Goal: Task Accomplishment & Management: Manage account settings

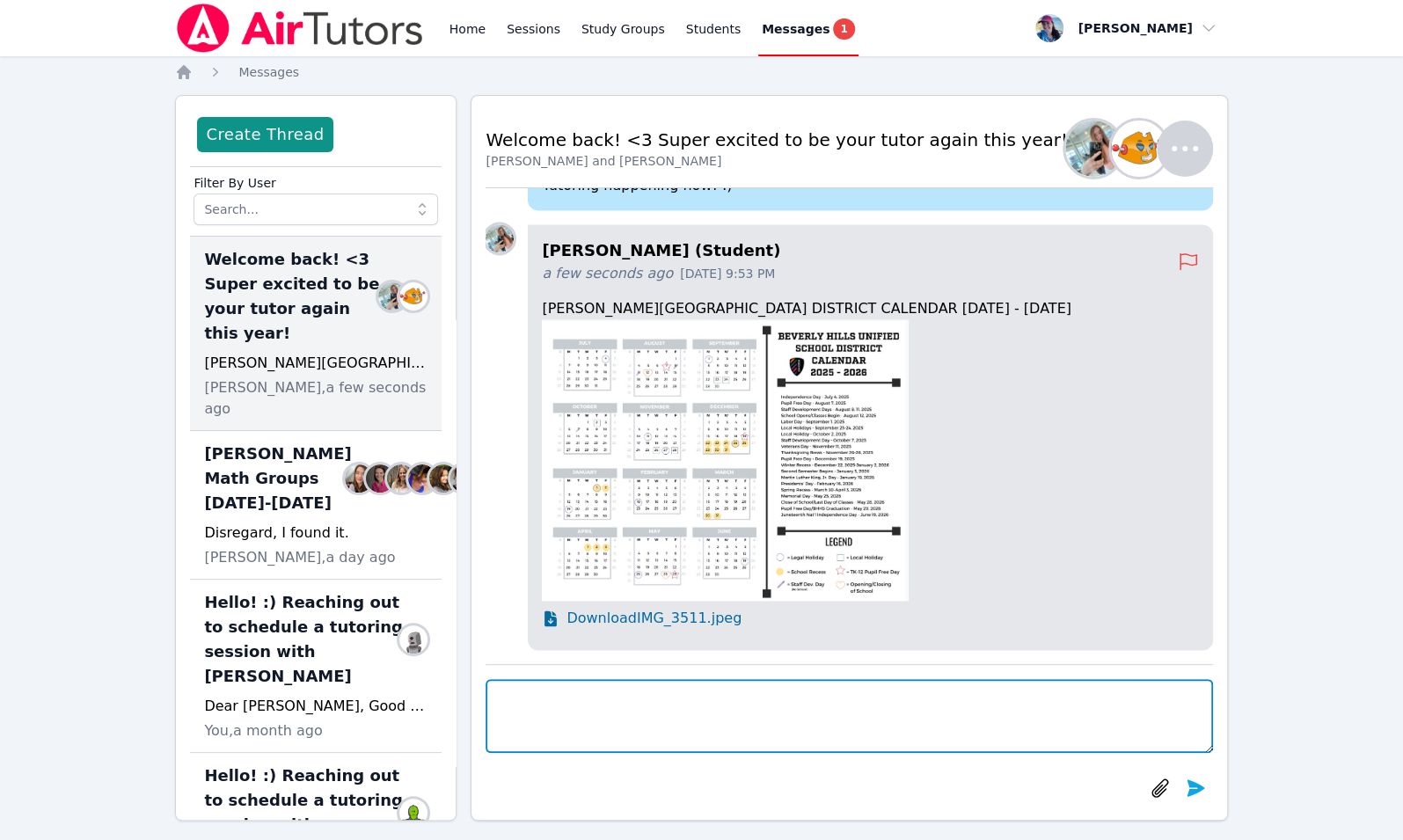
click at [559, 692] on textarea at bounding box center [849, 716] width 727 height 74
type textarea "Thank you so much! See you on Monday!"
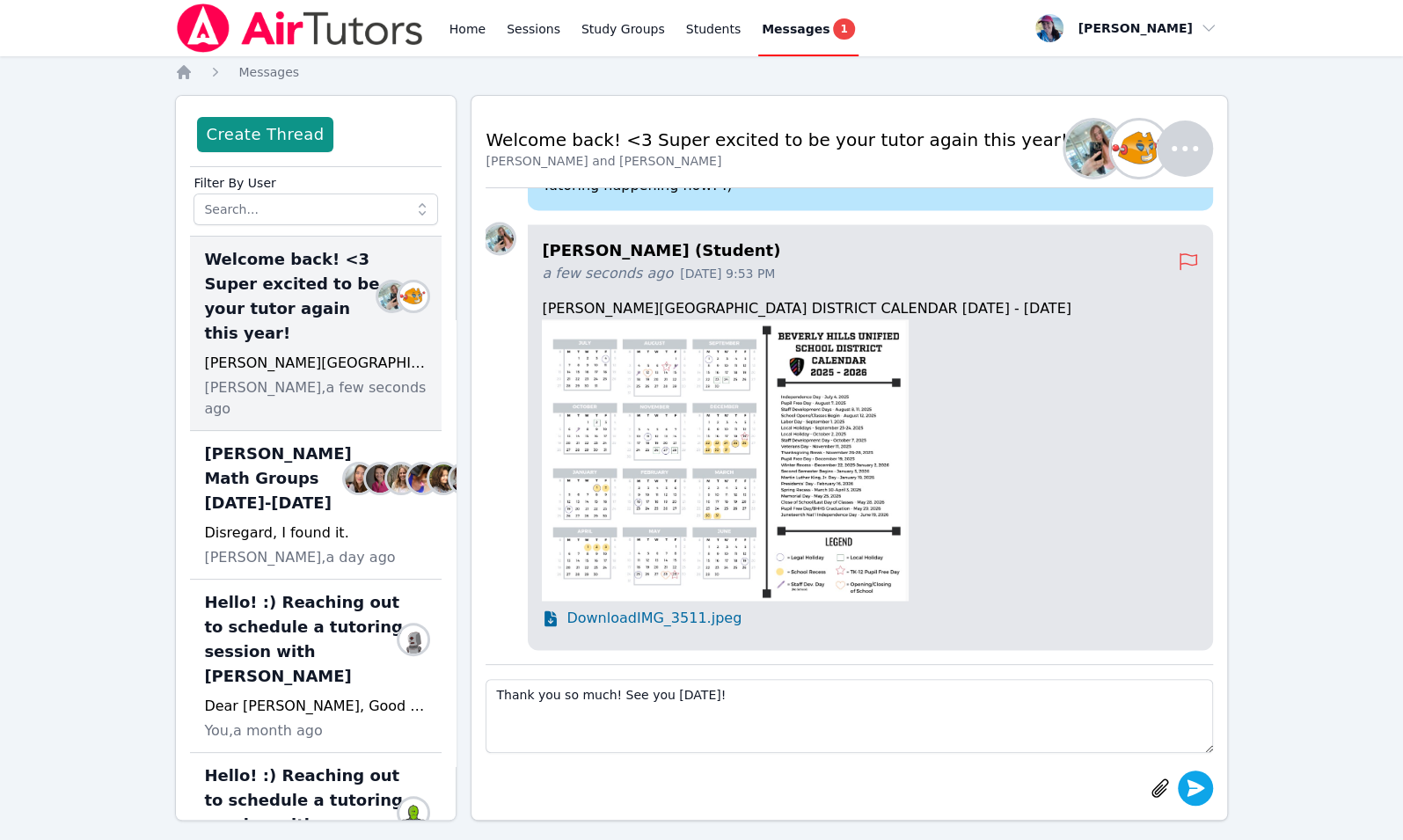
click at [1200, 790] on icon "submit" at bounding box center [1196, 787] width 17 height 16
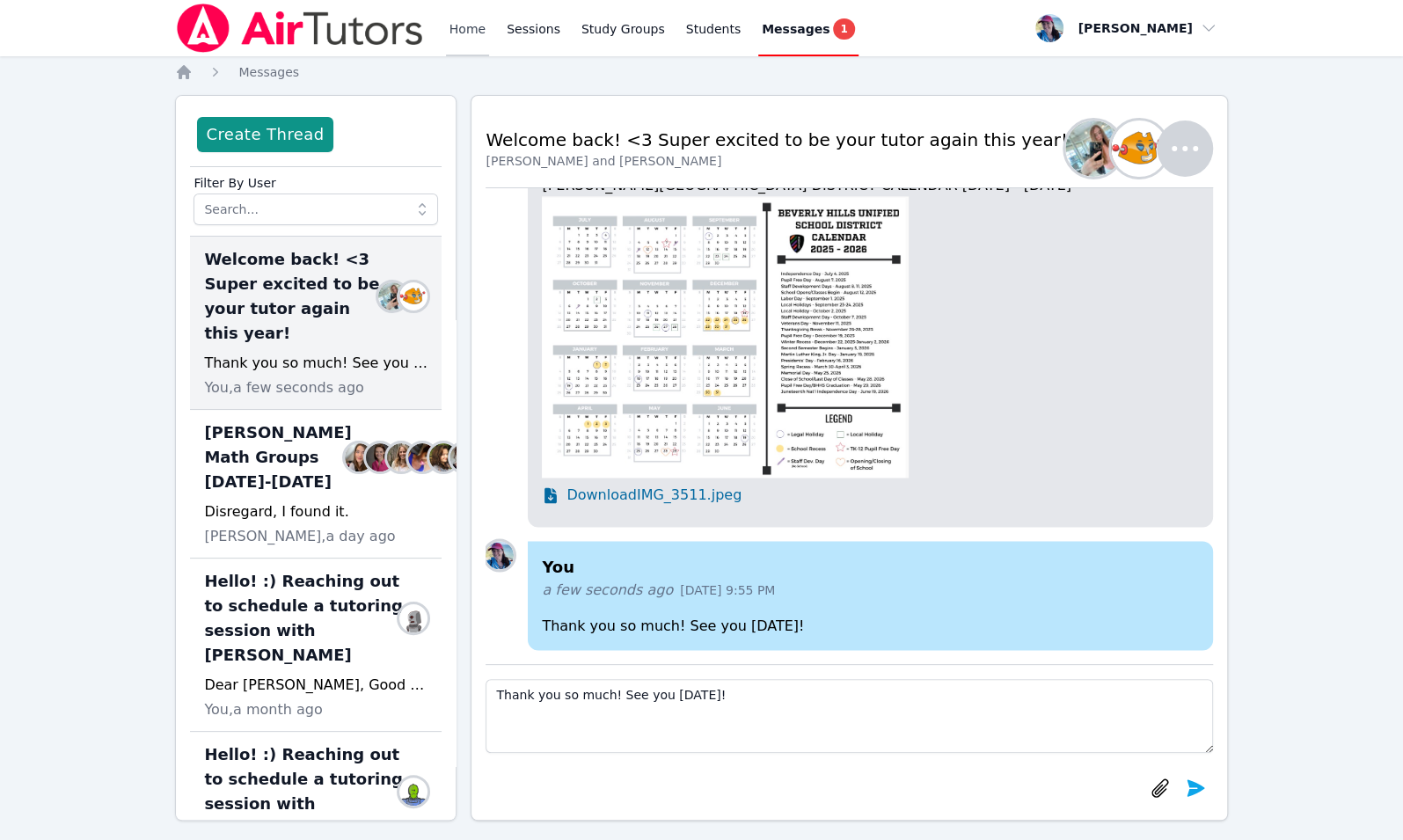
click at [462, 35] on link "Home" at bounding box center [467, 28] width 43 height 56
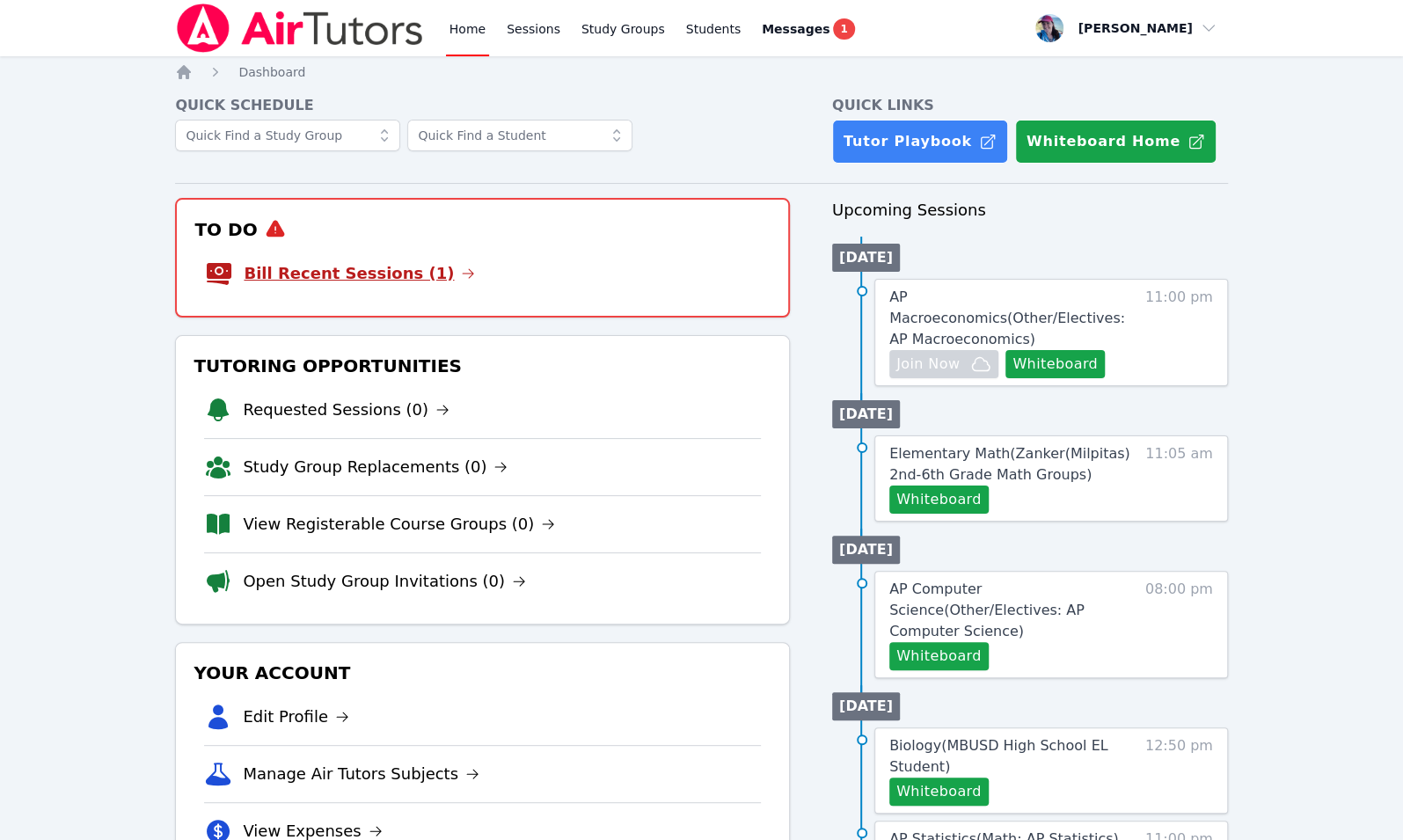
click at [410, 276] on link "Bill Recent Sessions (1)" at bounding box center [359, 274] width 231 height 25
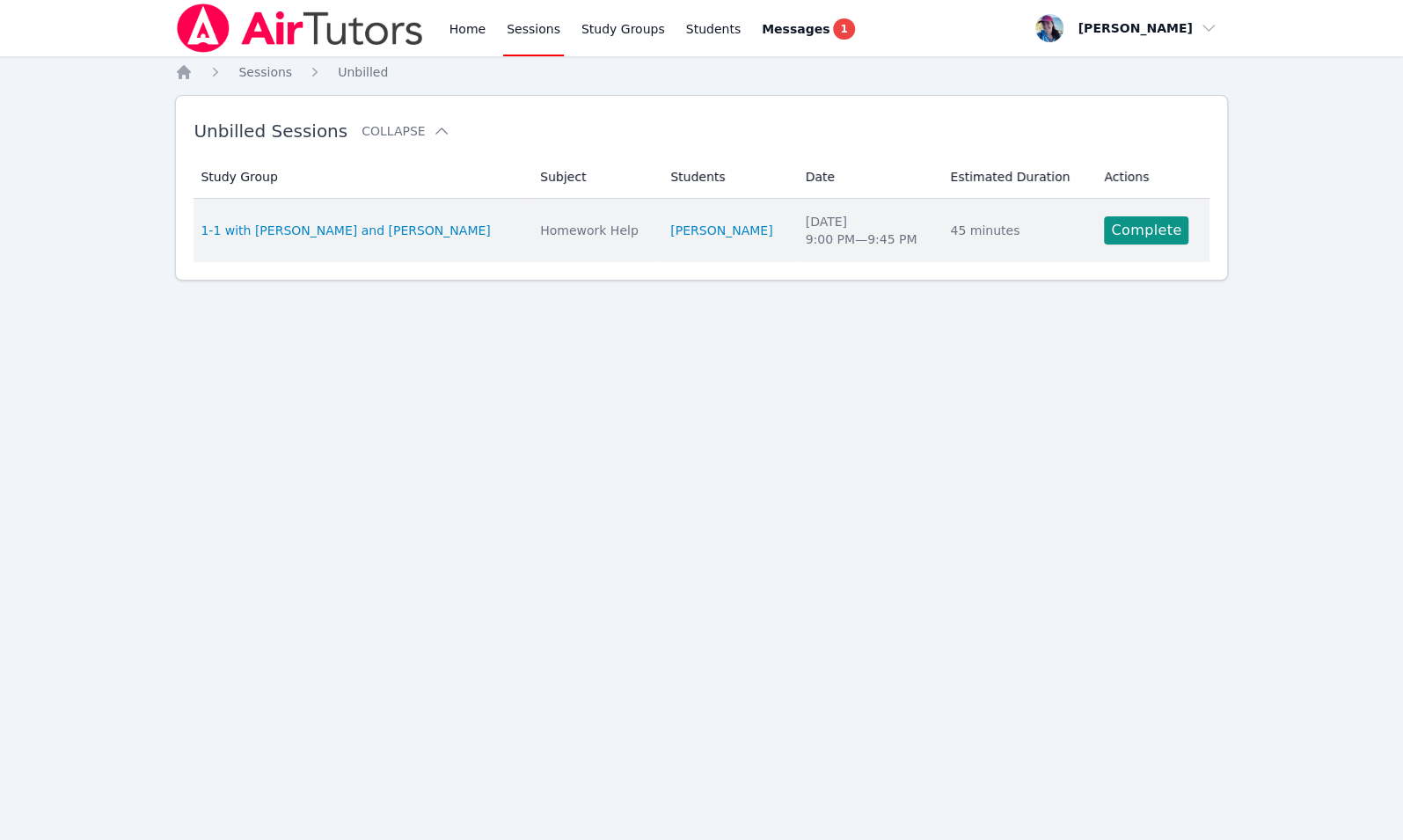
click at [1153, 212] on td "Actions Complete" at bounding box center [1152, 230] width 117 height 64
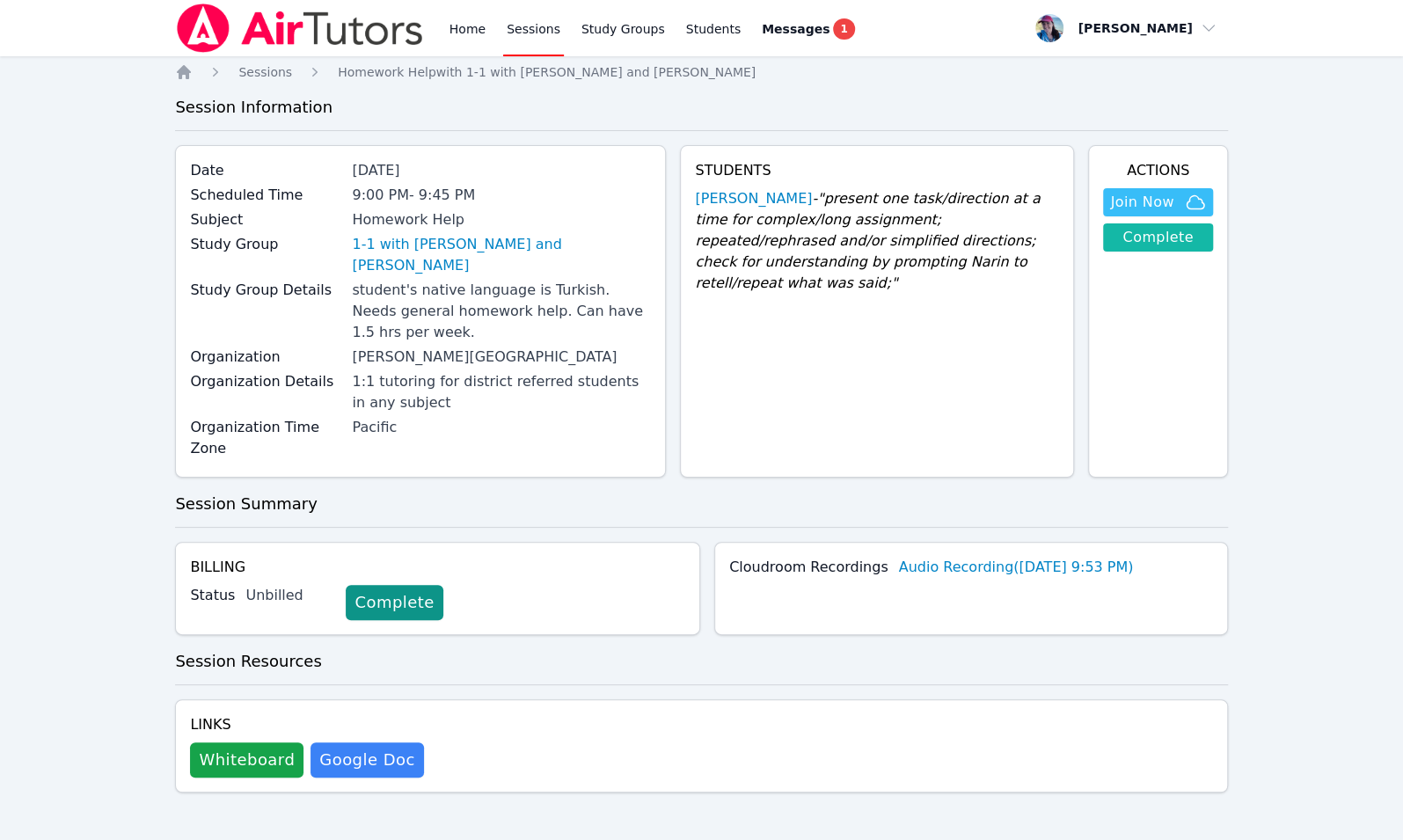
click at [1183, 246] on link "Complete" at bounding box center [1157, 237] width 109 height 28
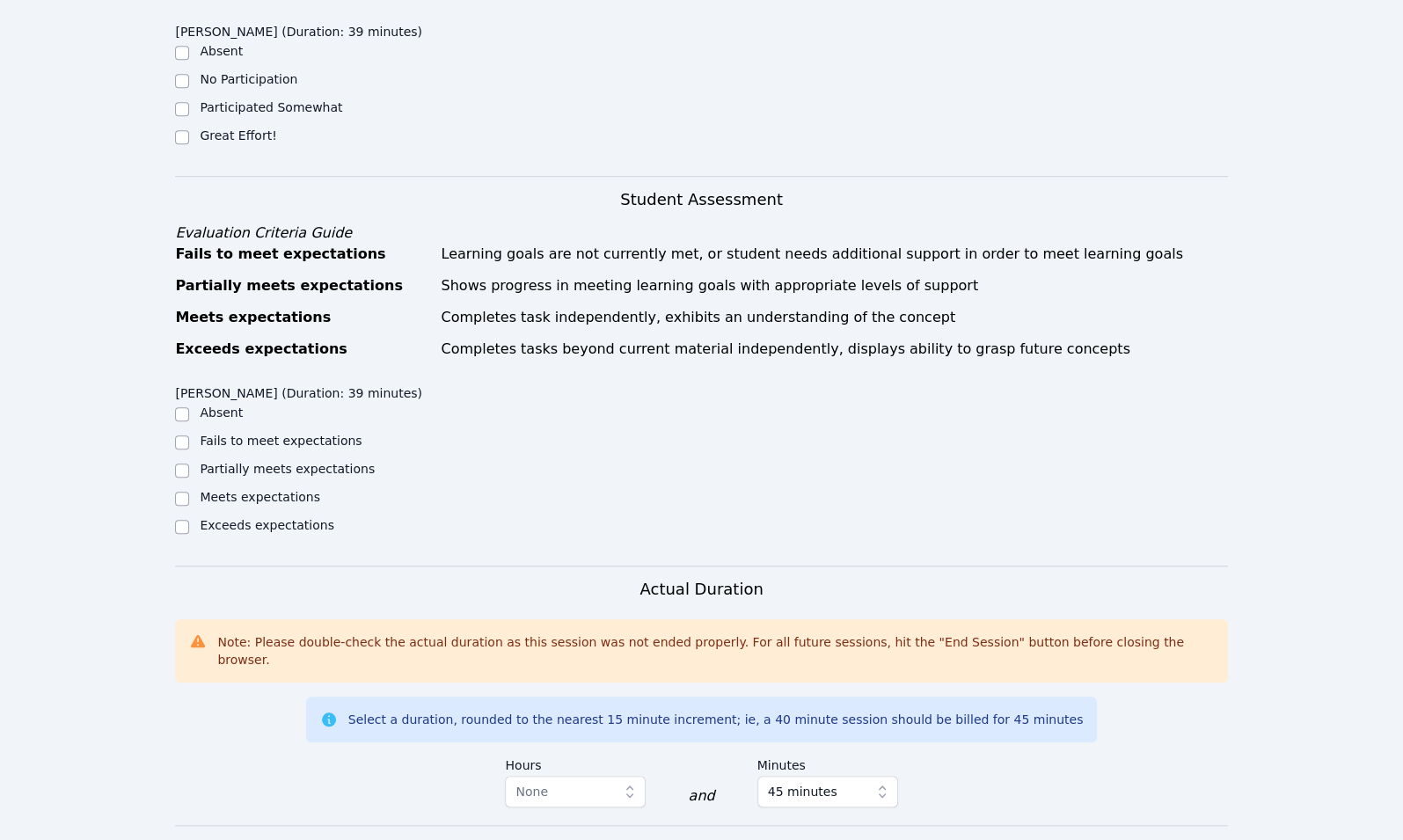
scroll to position [482, 0]
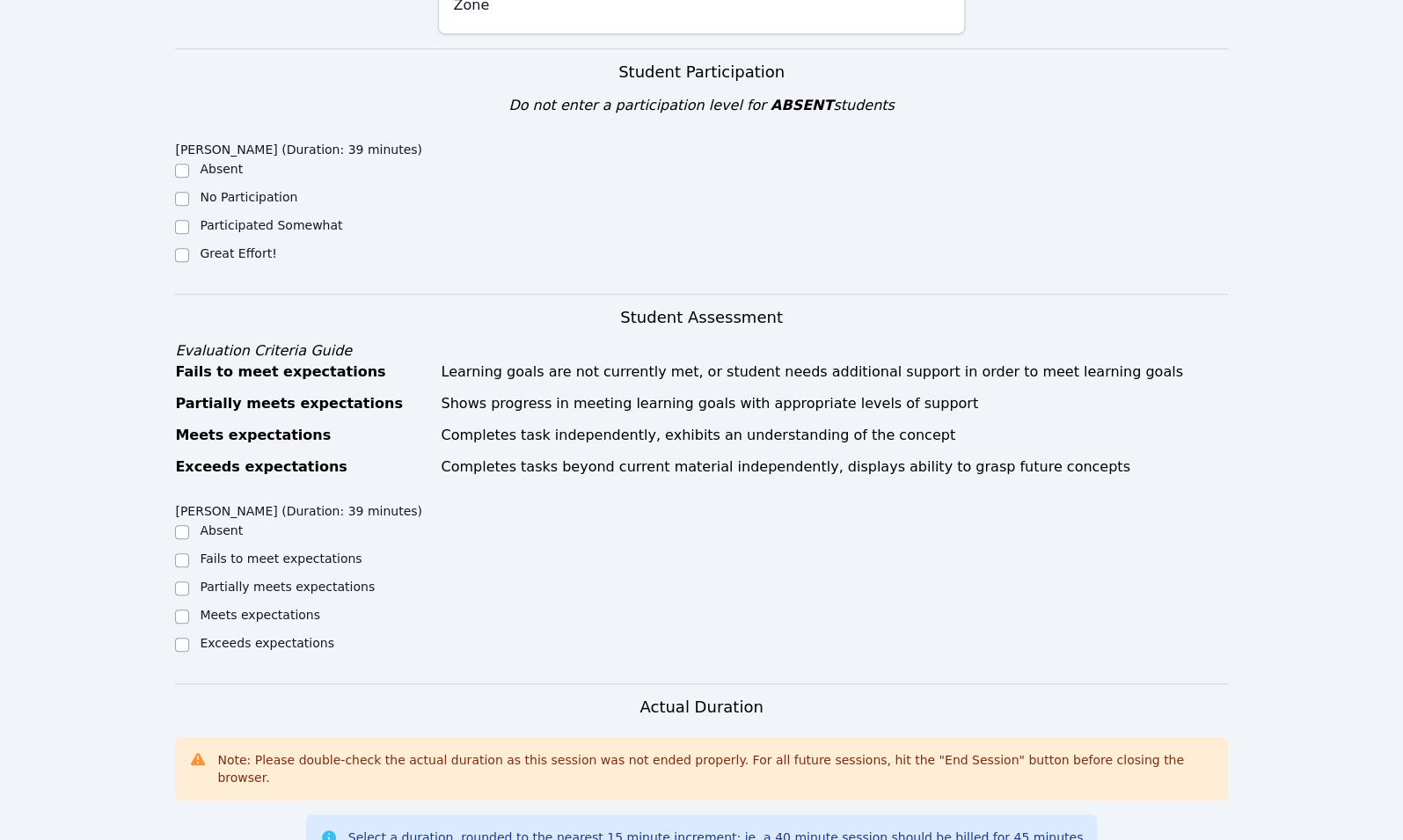
click at [240, 247] on label "Great Effort!" at bounding box center [237, 253] width 76 height 14
click at [189, 248] on input "Great Effort!" at bounding box center [182, 254] width 14 height 14
checkbox input "true"
click at [254, 608] on label "Meets expectations" at bounding box center [259, 615] width 120 height 14
click at [189, 610] on input "Meets expectations" at bounding box center [182, 617] width 14 height 14
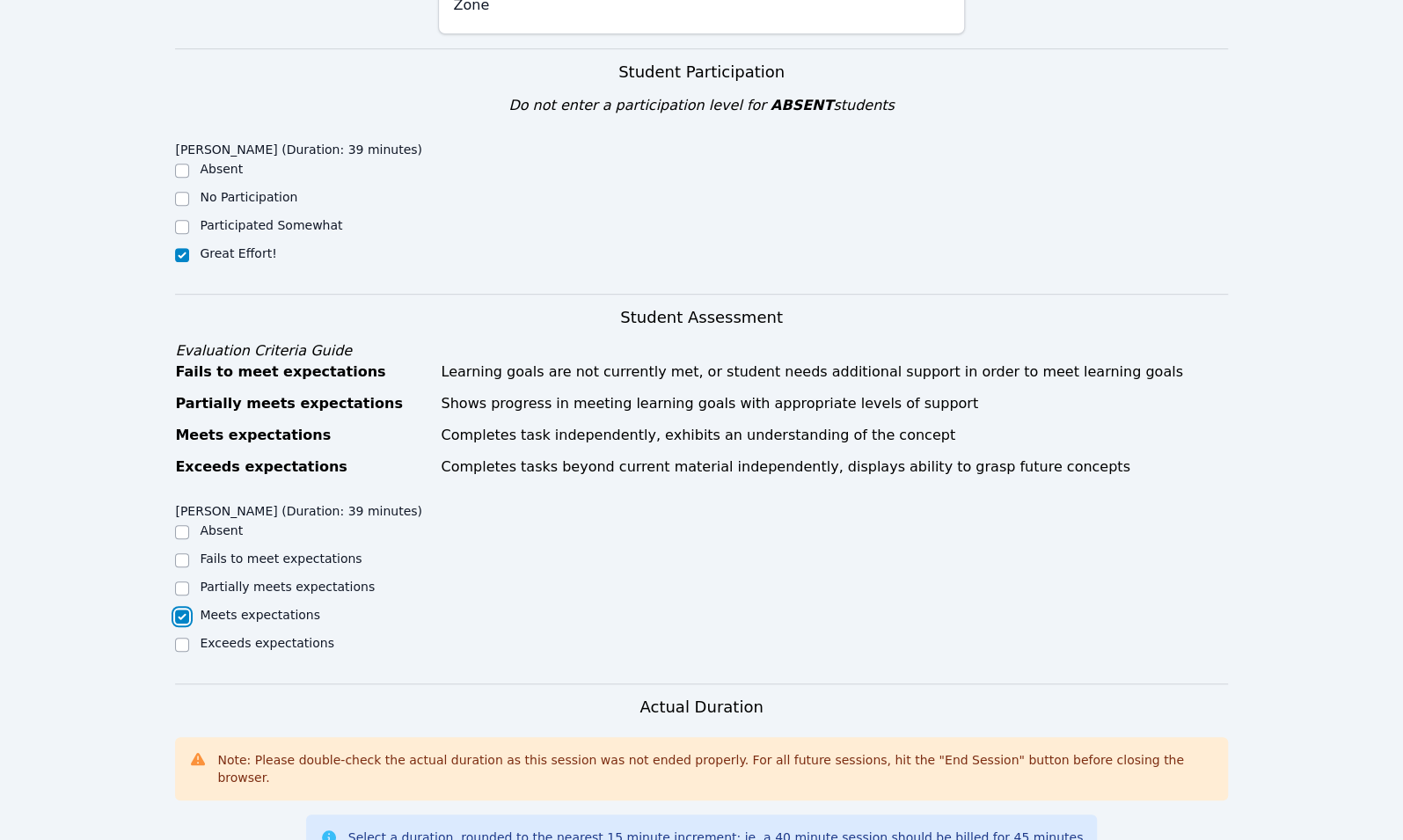
checkbox input "true"
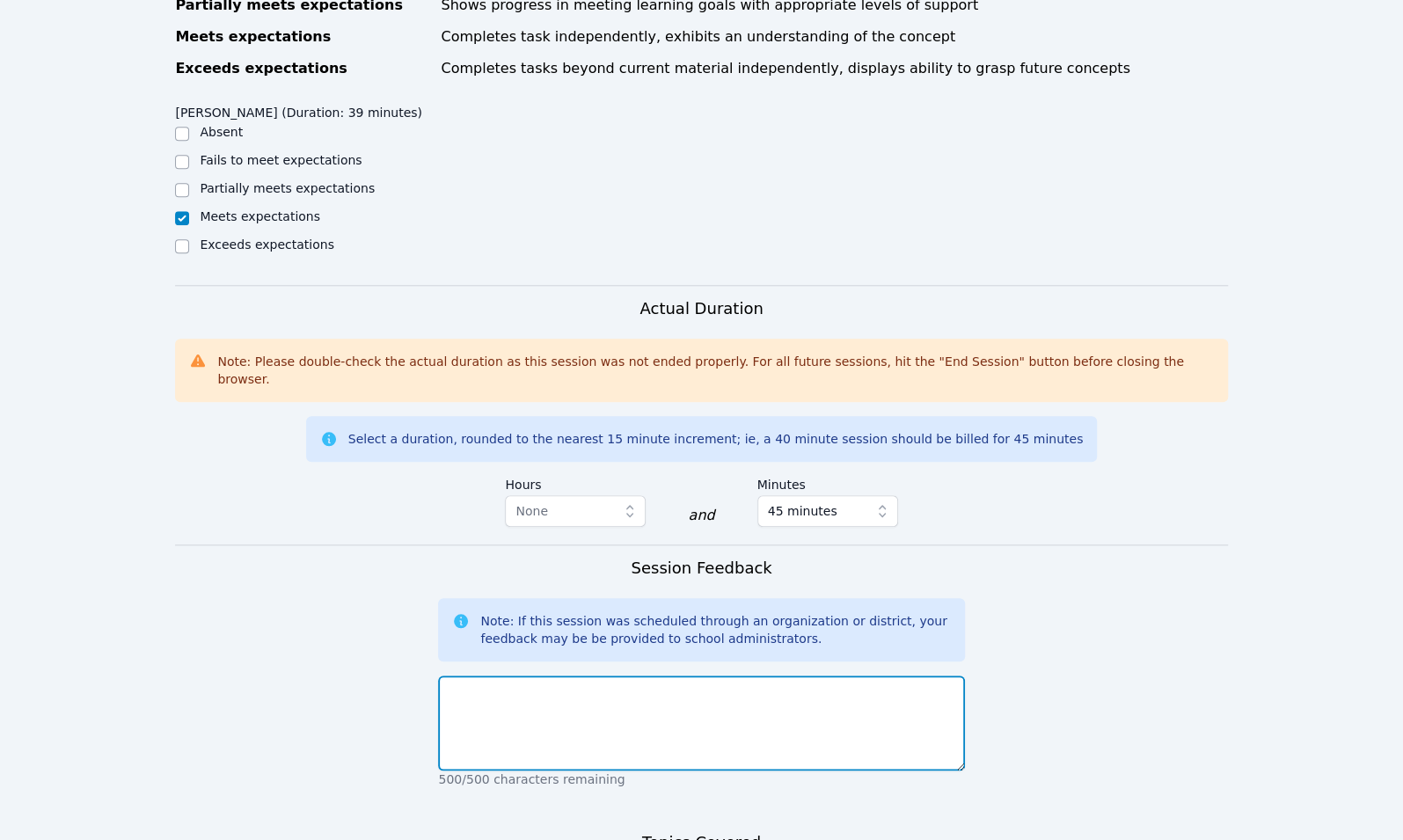
click at [551, 694] on textarea at bounding box center [702, 722] width 526 height 95
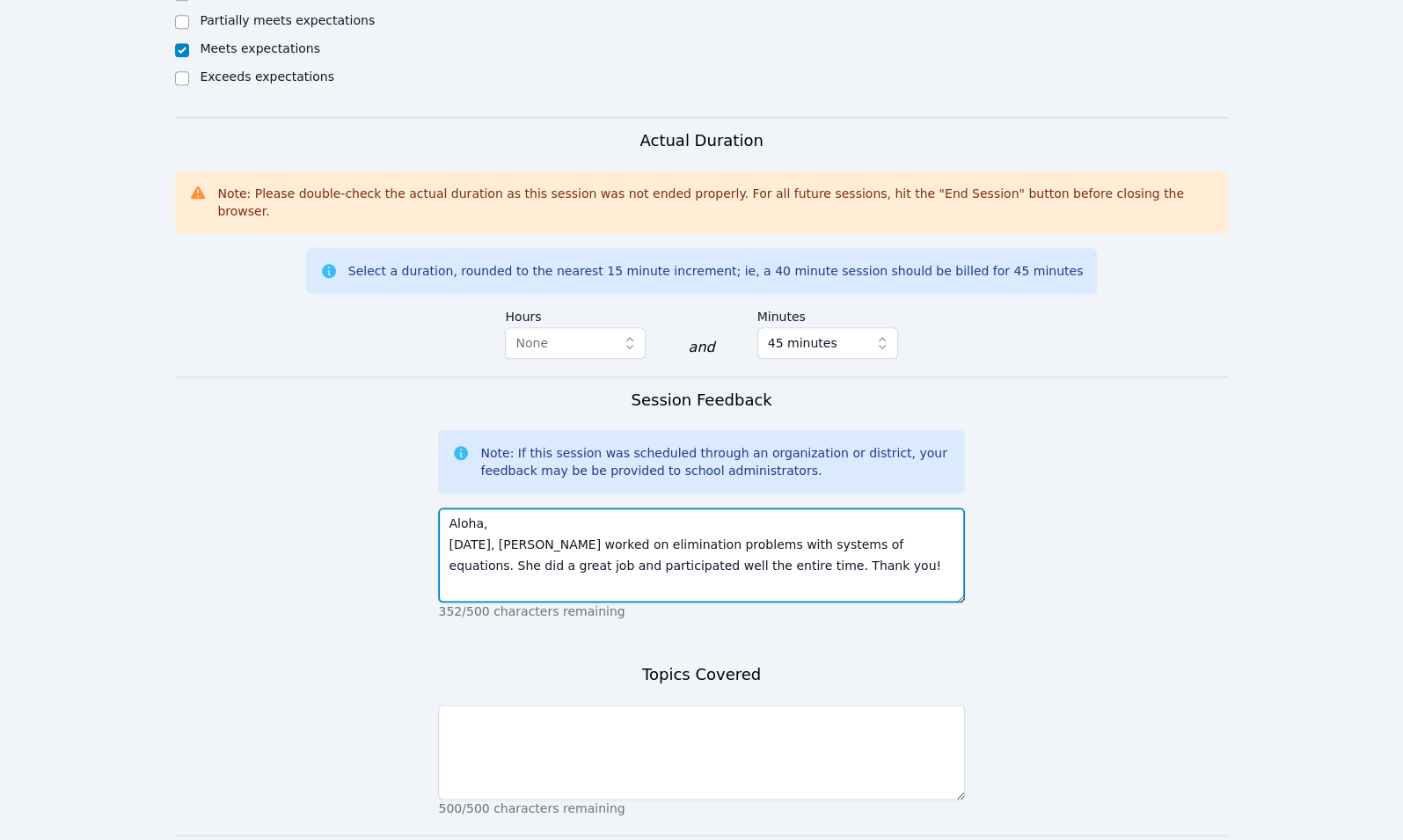
scroll to position [1116, 0]
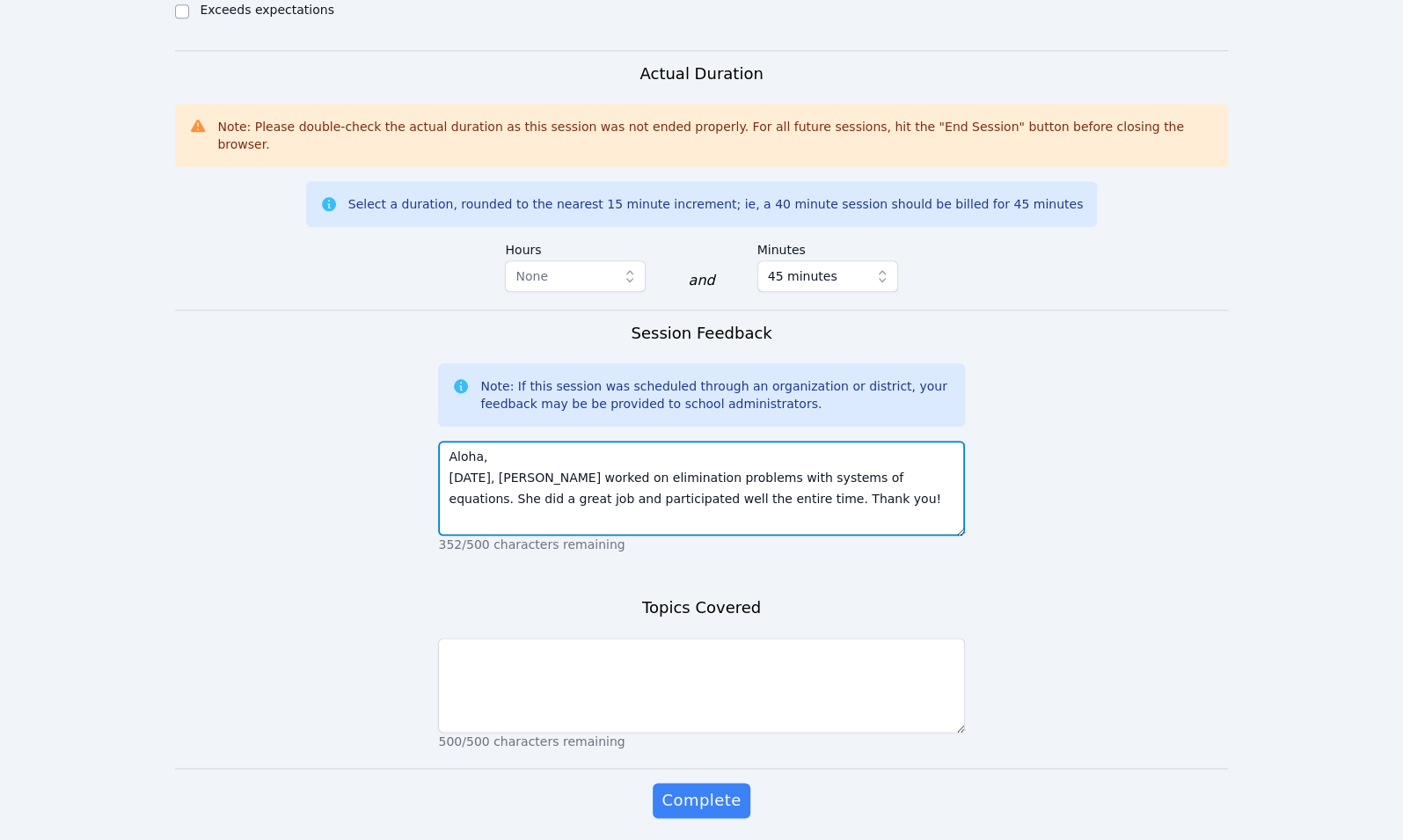
type textarea "Aloha, Today, Narin worked on elimination problems with systems of equations. S…"
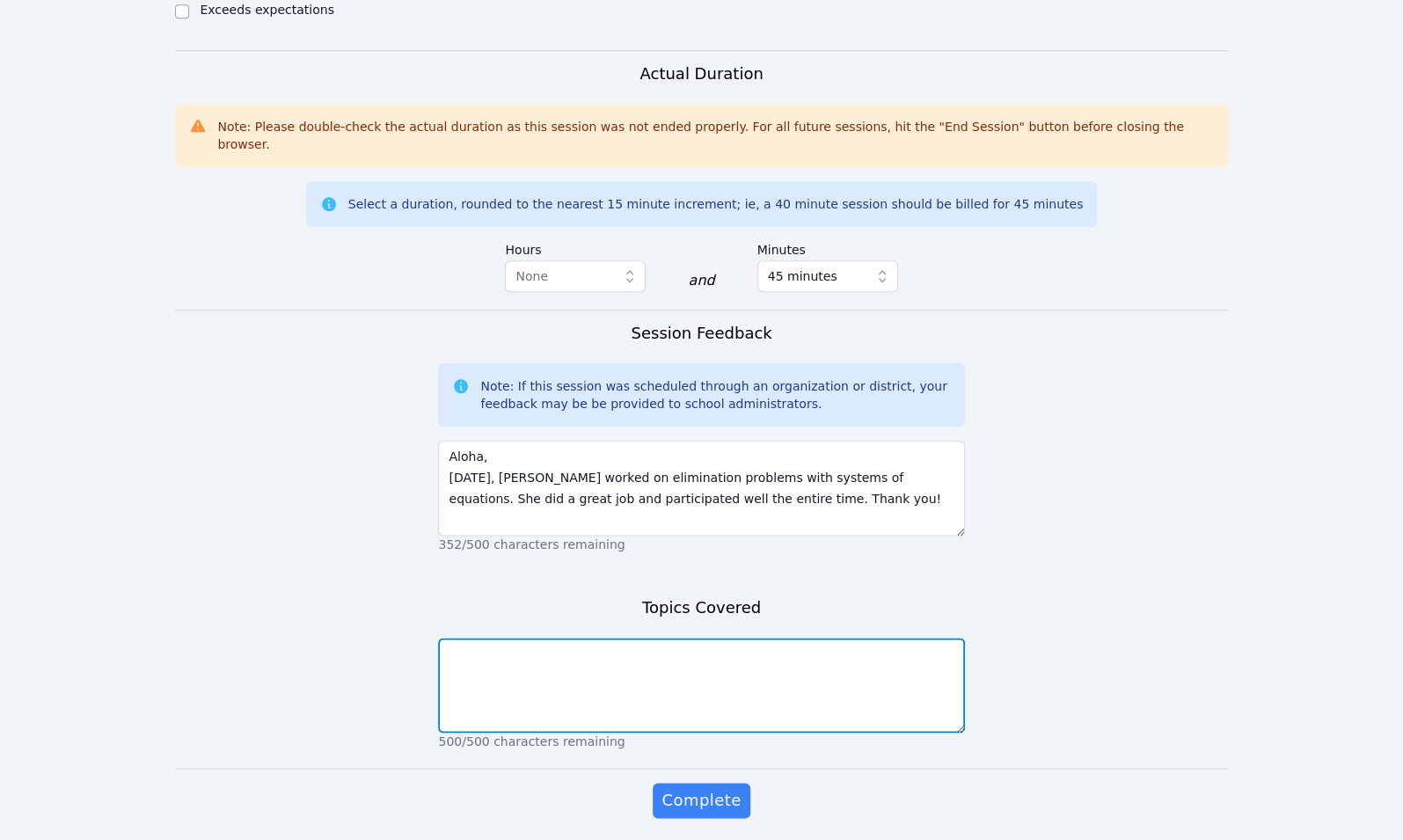
click at [562, 638] on textarea at bounding box center [702, 685] width 526 height 95
type textarea "Elimination problems"
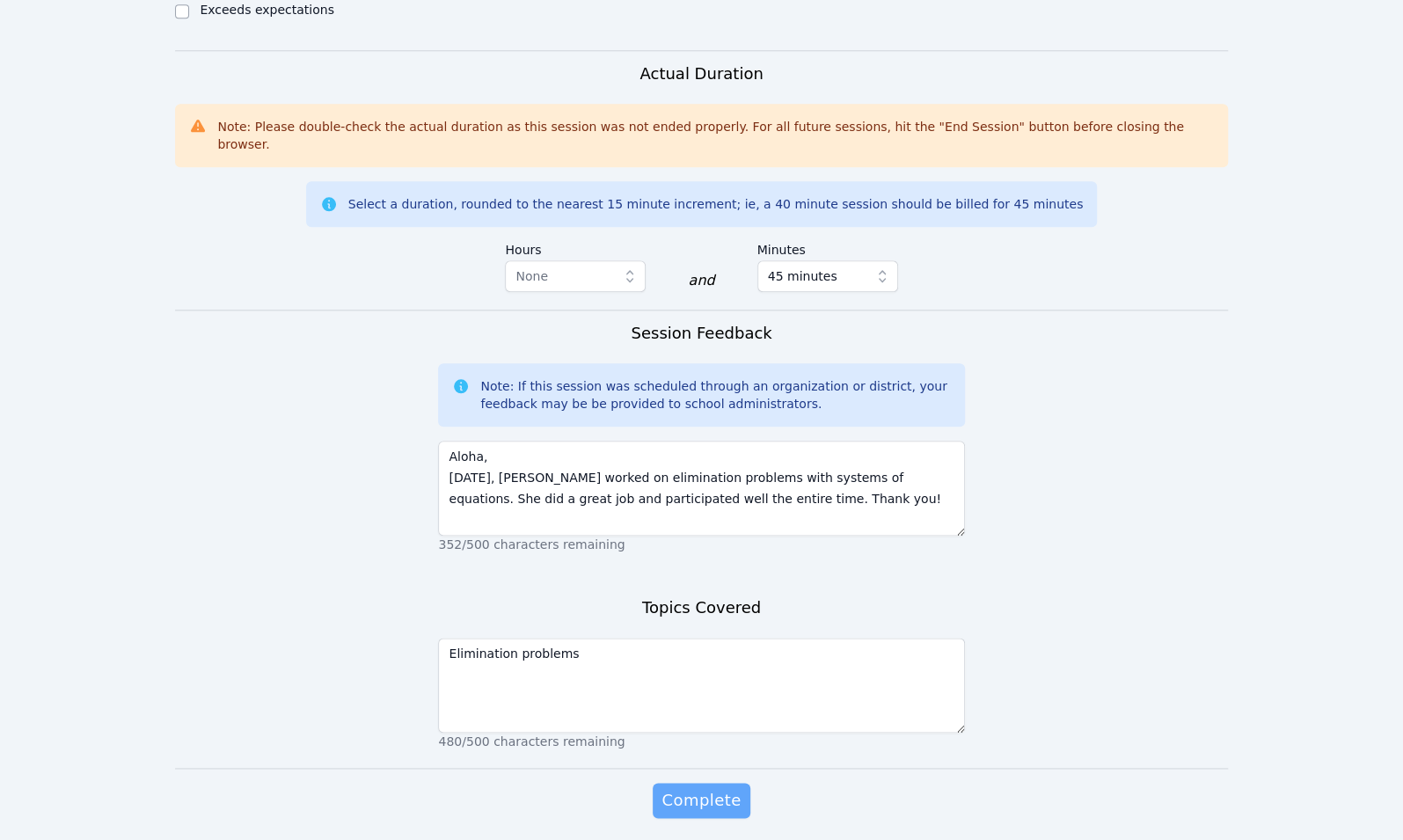
click at [703, 788] on span "Complete" at bounding box center [702, 801] width 79 height 25
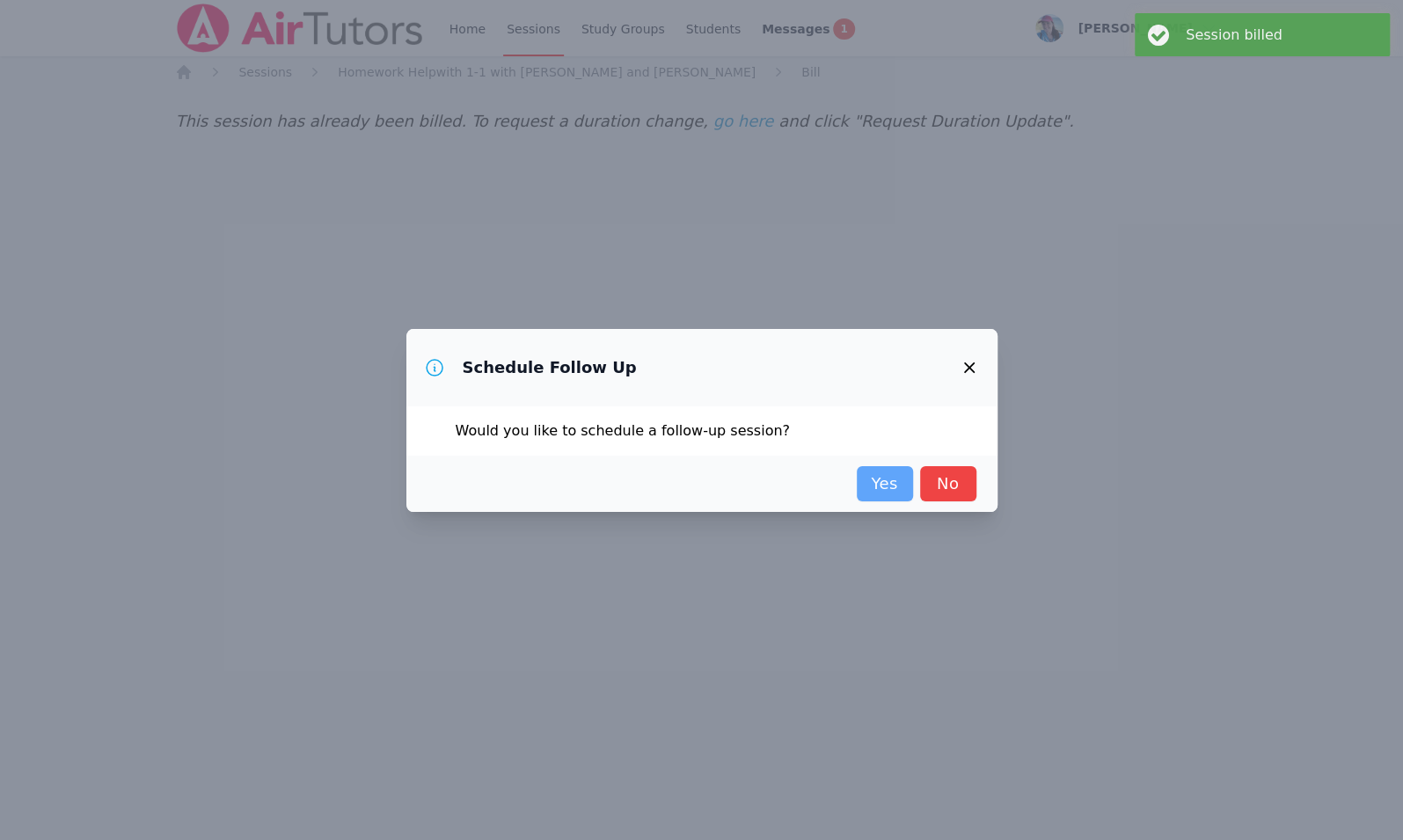
click at [892, 487] on link "Yes" at bounding box center [885, 484] width 56 height 36
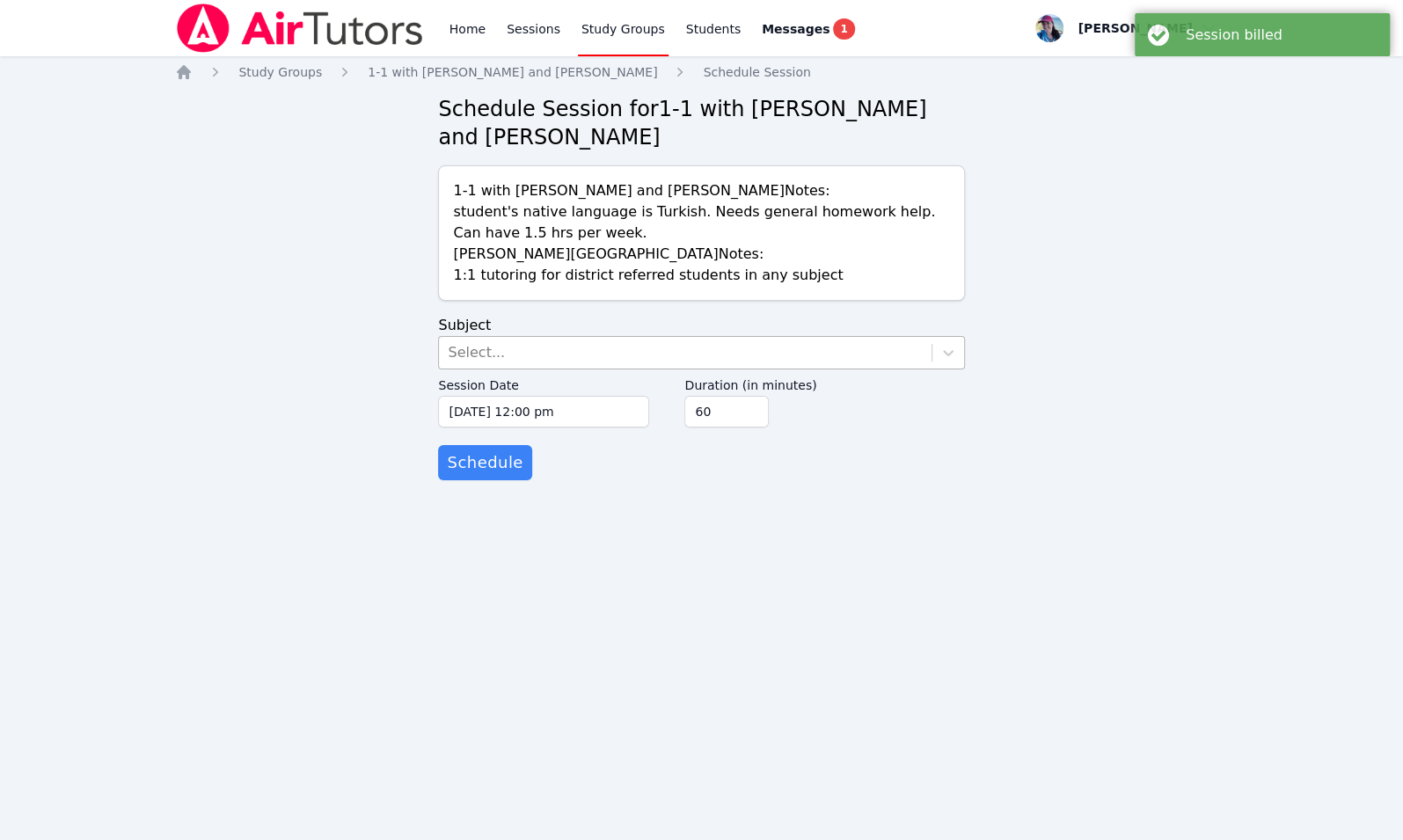
click at [580, 354] on div "Select..." at bounding box center [685, 353] width 491 height 32
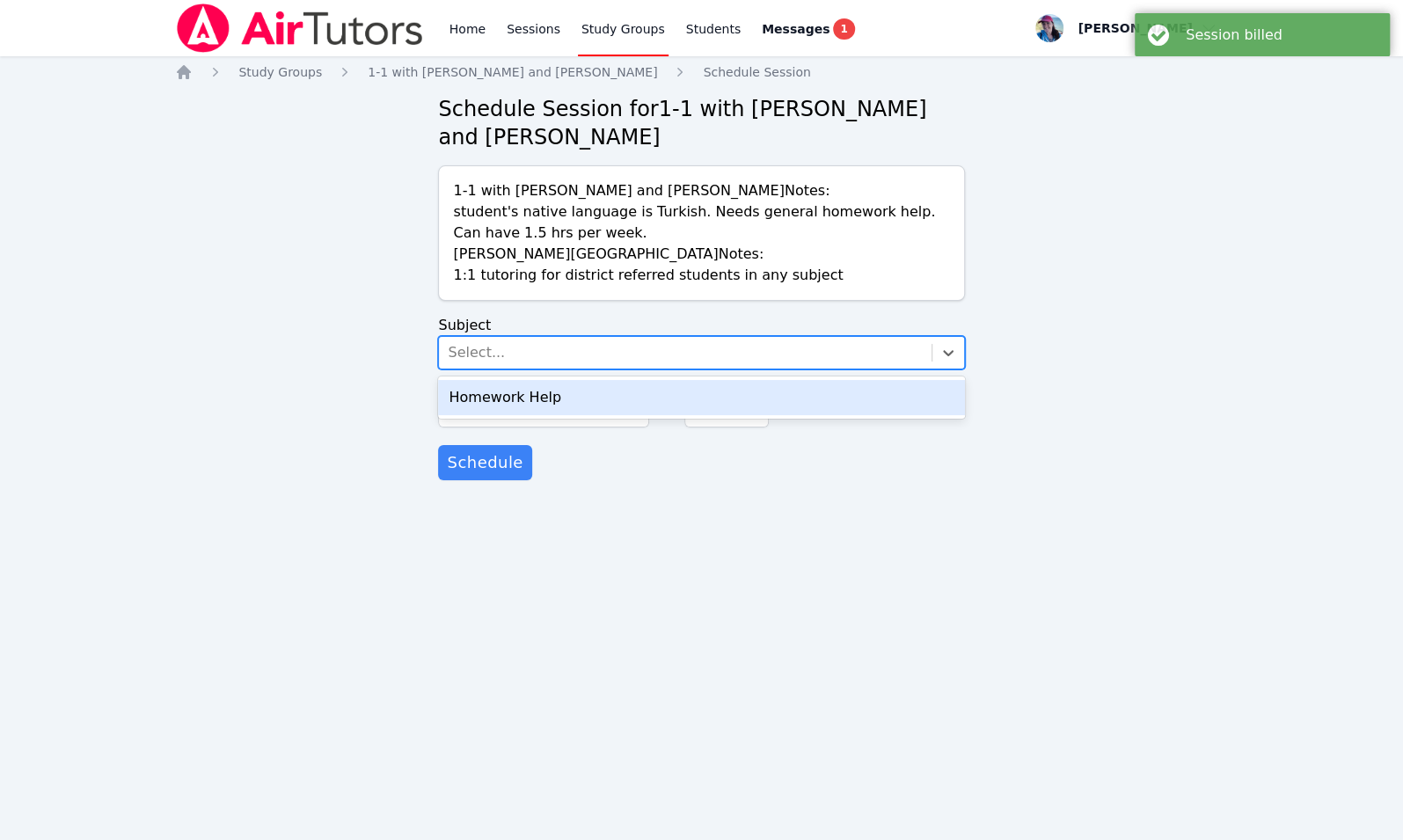
click at [560, 390] on div "Homework Help" at bounding box center [702, 397] width 526 height 36
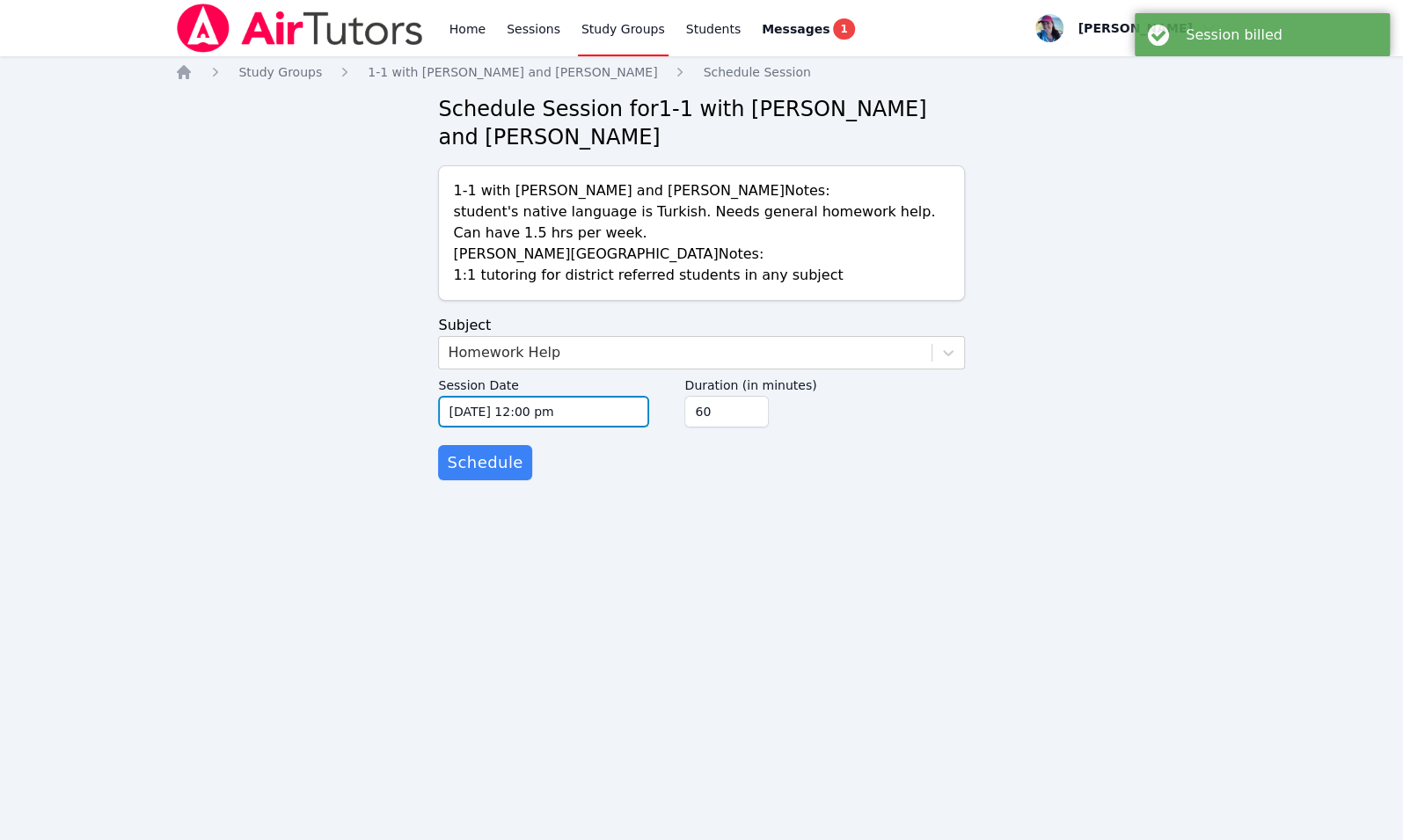
click at [538, 413] on input "10/09/2025 12:00 pm" at bounding box center [543, 411] width 211 height 32
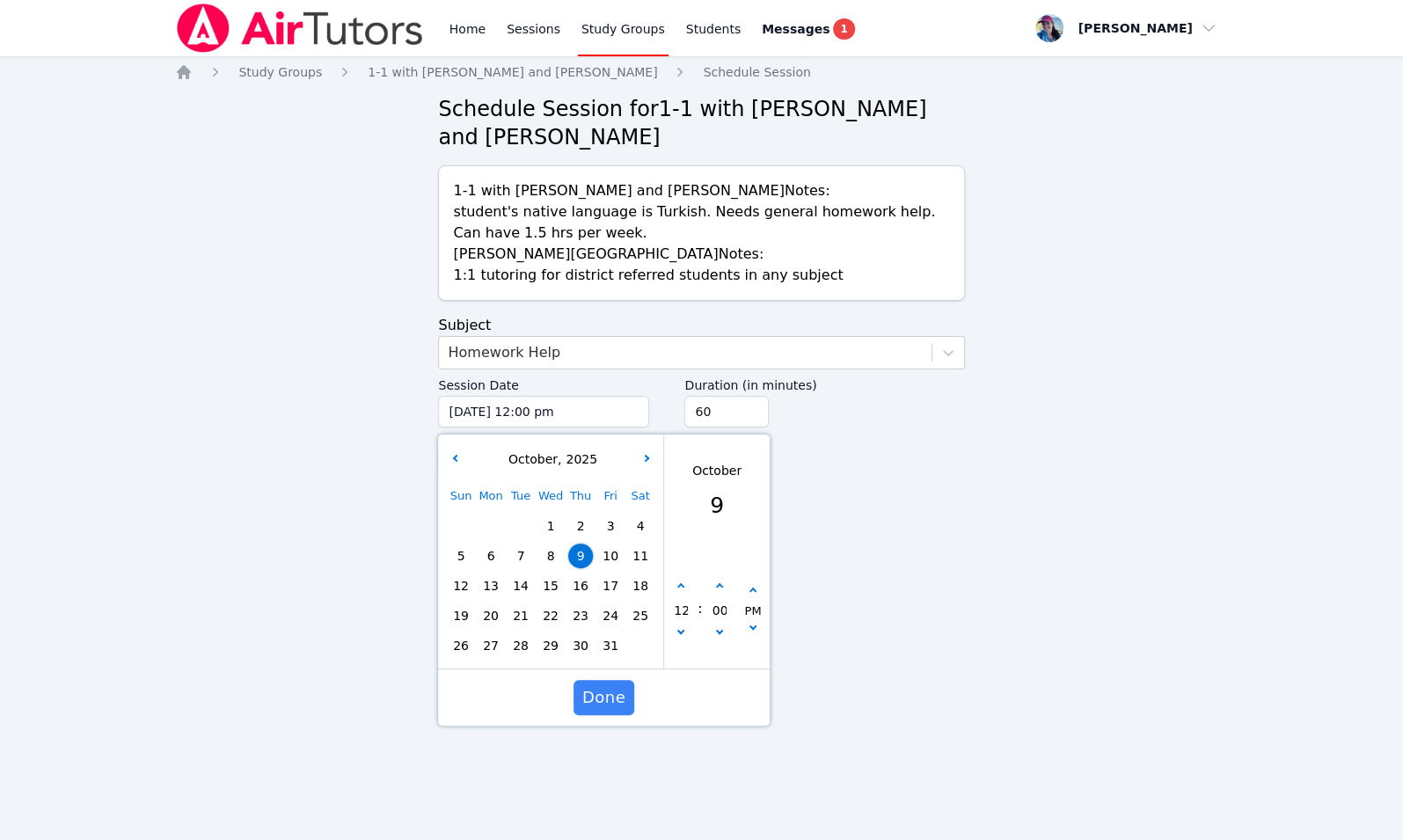
click at [500, 591] on span "13" at bounding box center [491, 586] width 25 height 25
click at [687, 590] on button "button" at bounding box center [681, 587] width 17 height 17
type input "10/13/2025 01:00 pm"
type input "01"
click at [683, 583] on button "button" at bounding box center [681, 587] width 17 height 17
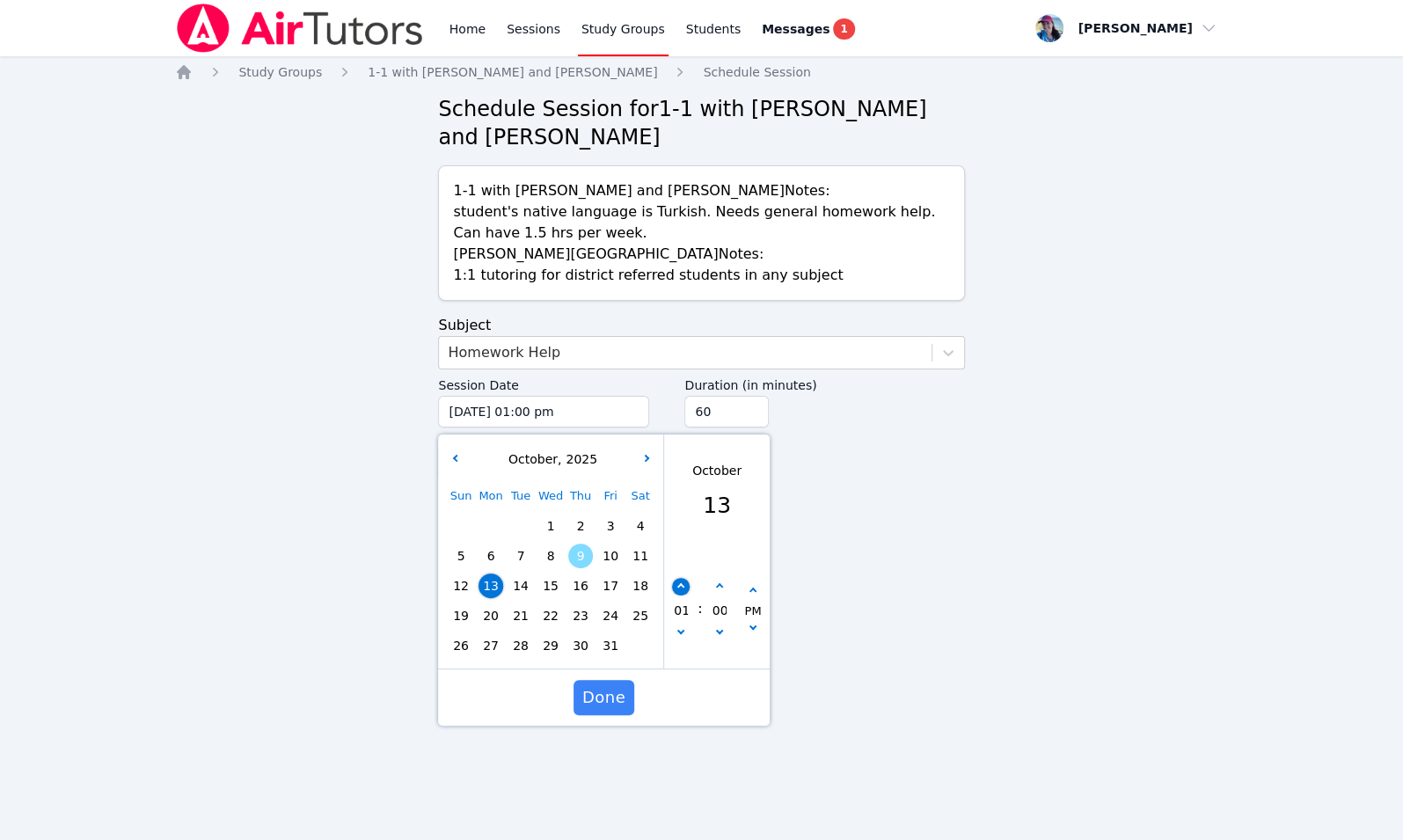
type input "10/13/2025 02:00 pm"
type input "02"
click at [683, 583] on button "button" at bounding box center [681, 587] width 17 height 17
type input "10/13/2025 03:00 pm"
type input "03"
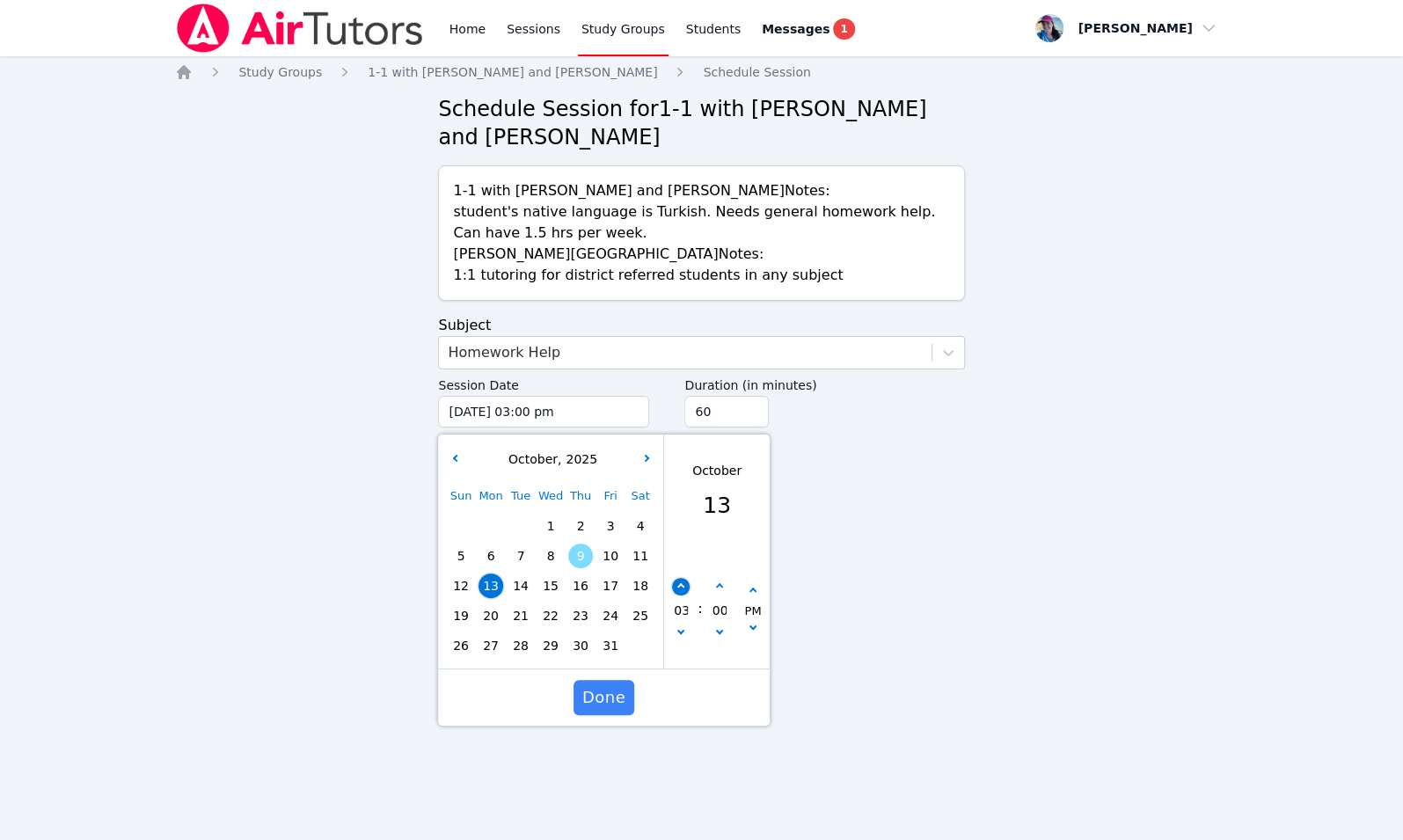
click at [683, 583] on button "button" at bounding box center [681, 587] width 17 height 17
type input "10/13/2025 04:00 pm"
type input "04"
click at [683, 583] on button "button" at bounding box center [681, 587] width 17 height 17
type input "10/13/2025 05:00 pm"
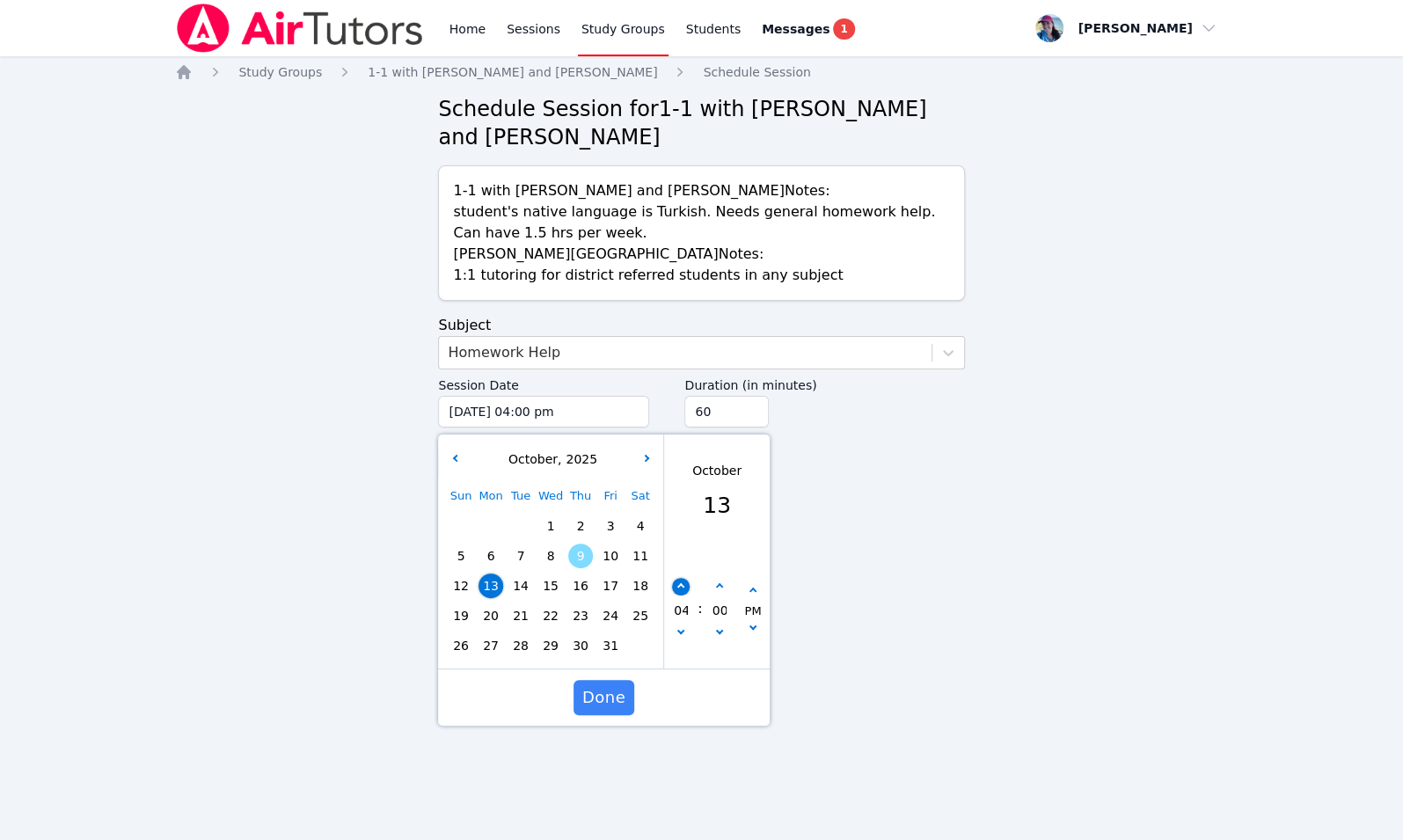
type input "05"
click at [675, 583] on button "button" at bounding box center [681, 587] width 17 height 17
type input "10/13/2025 06:00 pm"
type input "06"
click at [675, 583] on button "button" at bounding box center [681, 587] width 17 height 17
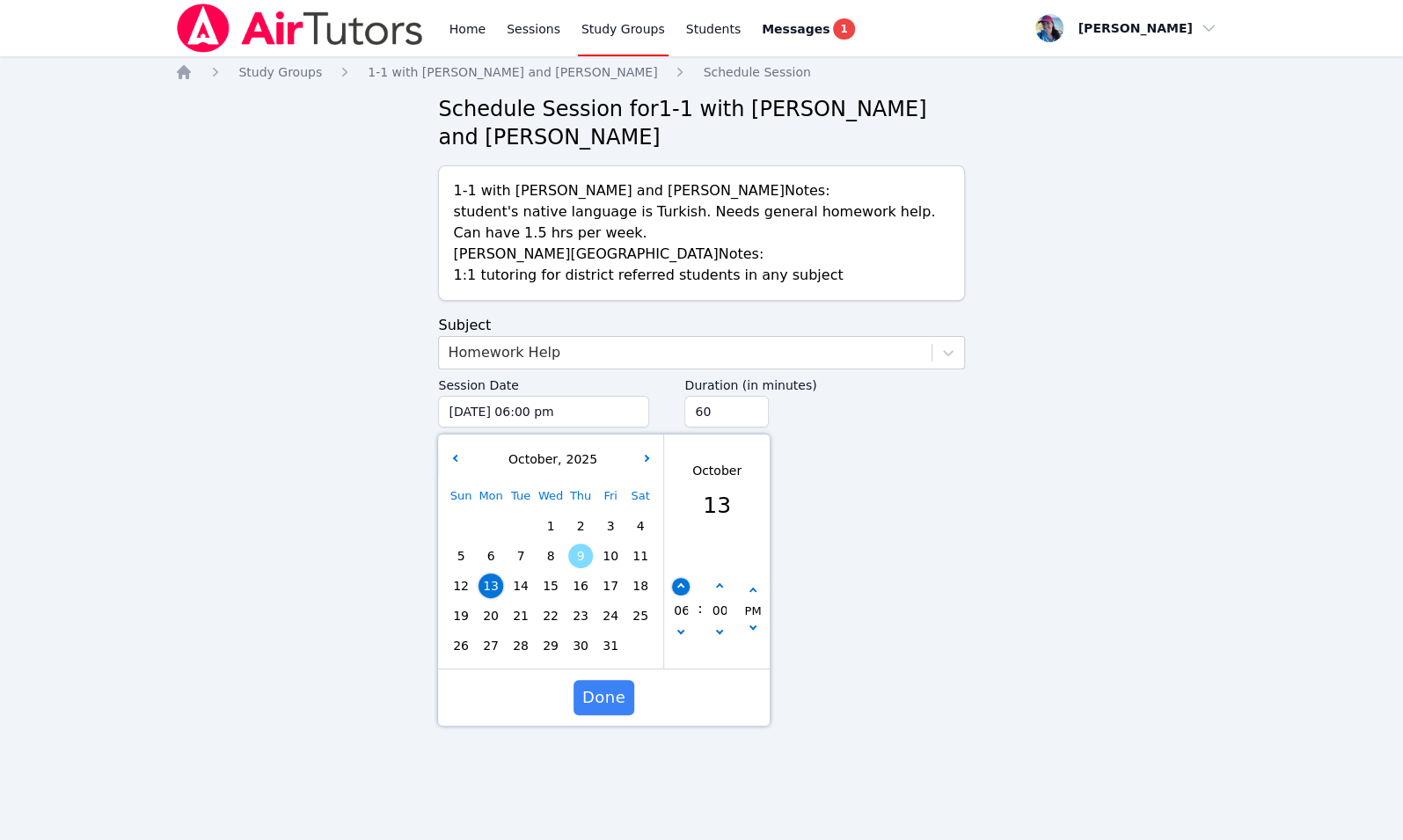
type input "10/13/2025 07:00 pm"
type input "07"
click at [675, 583] on button "button" at bounding box center [681, 587] width 17 height 17
type input "10/13/2025 08:00 pm"
type input "08"
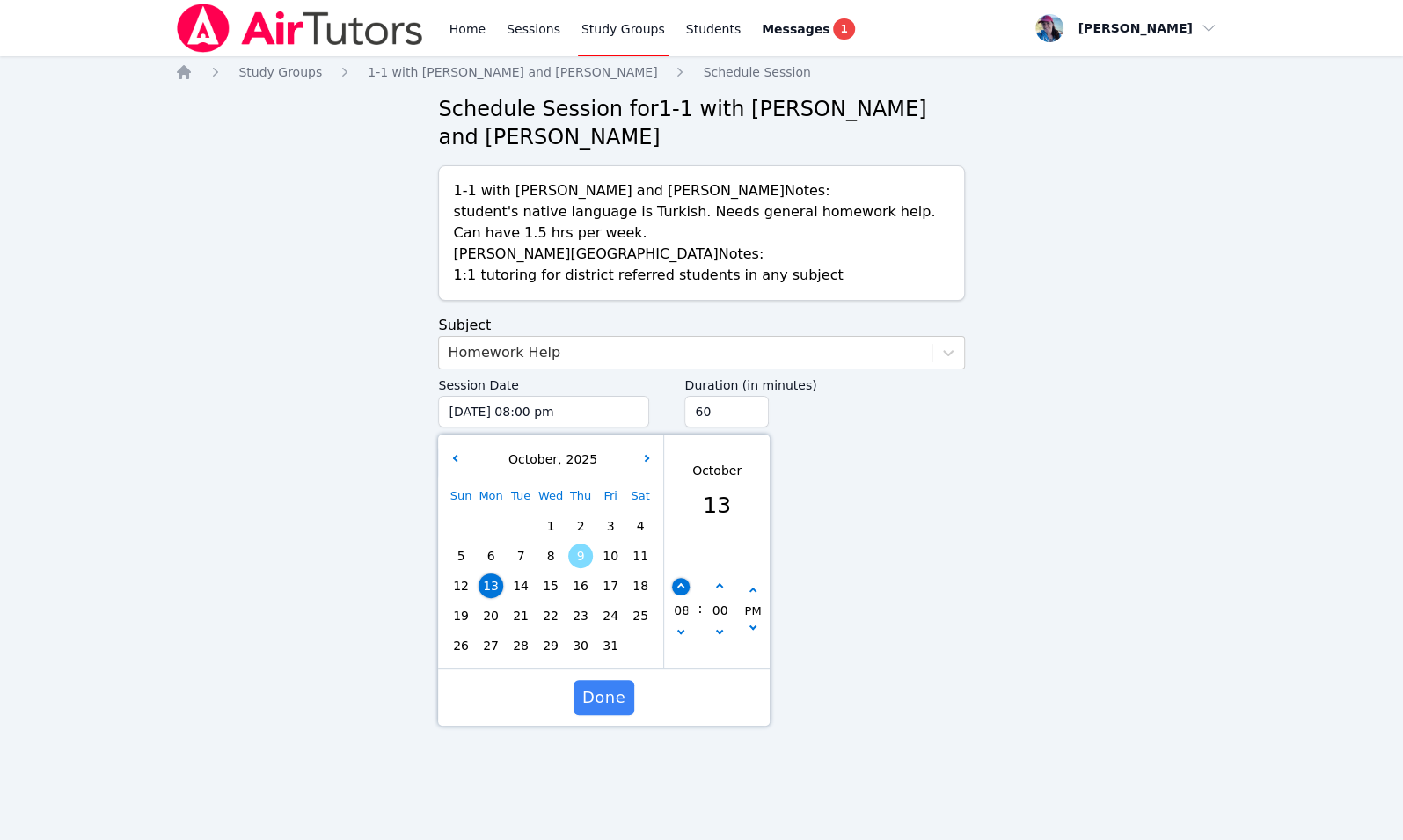
click at [676, 578] on button "button" at bounding box center [681, 587] width 17 height 17
type input "10/13/2025 09:00 pm"
type input "09"
click at [611, 696] on span "Done" at bounding box center [603, 697] width 43 height 25
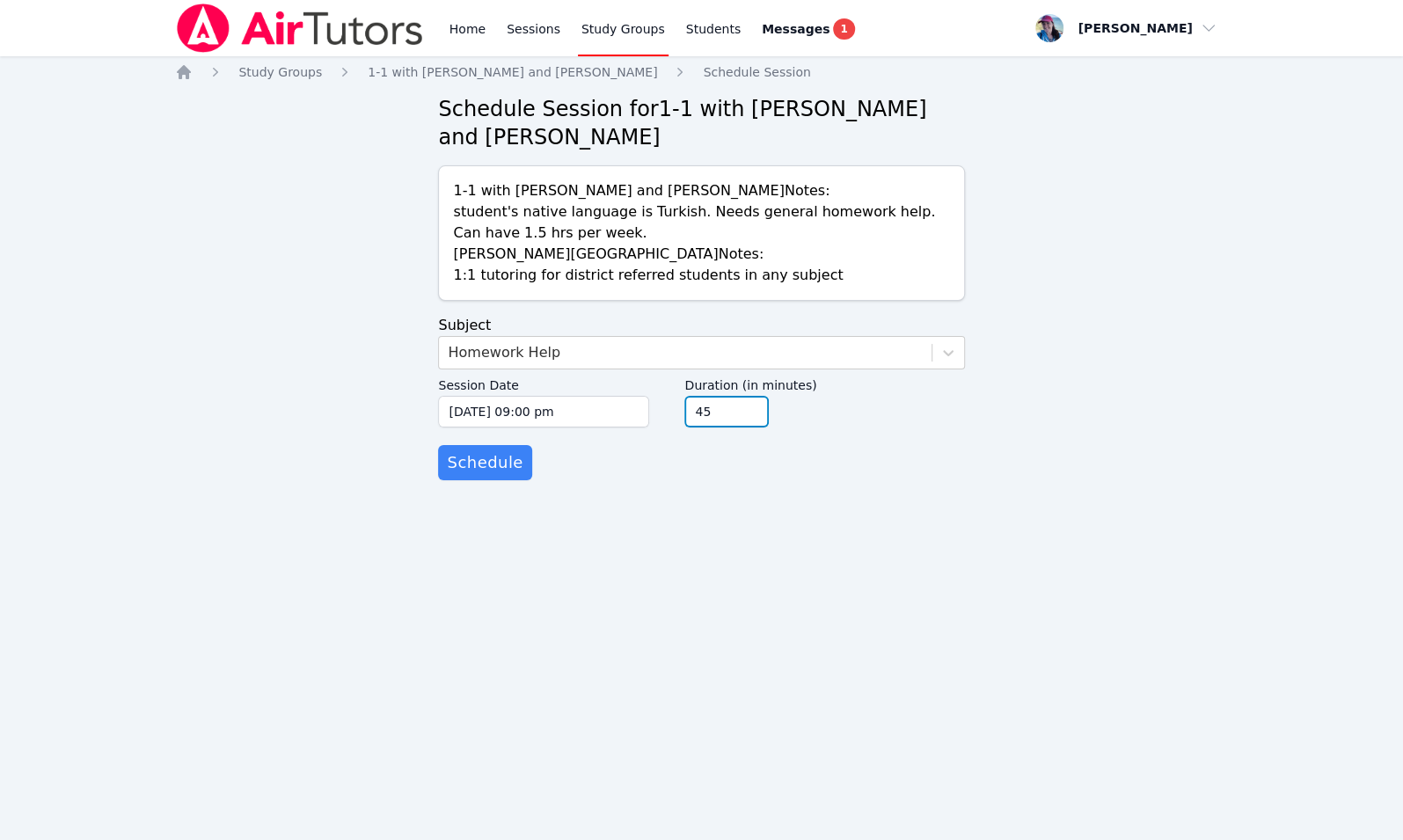
type input "45"
click at [753, 413] on input "45" at bounding box center [727, 411] width 85 height 32
click at [481, 462] on span "Schedule" at bounding box center [485, 462] width 76 height 25
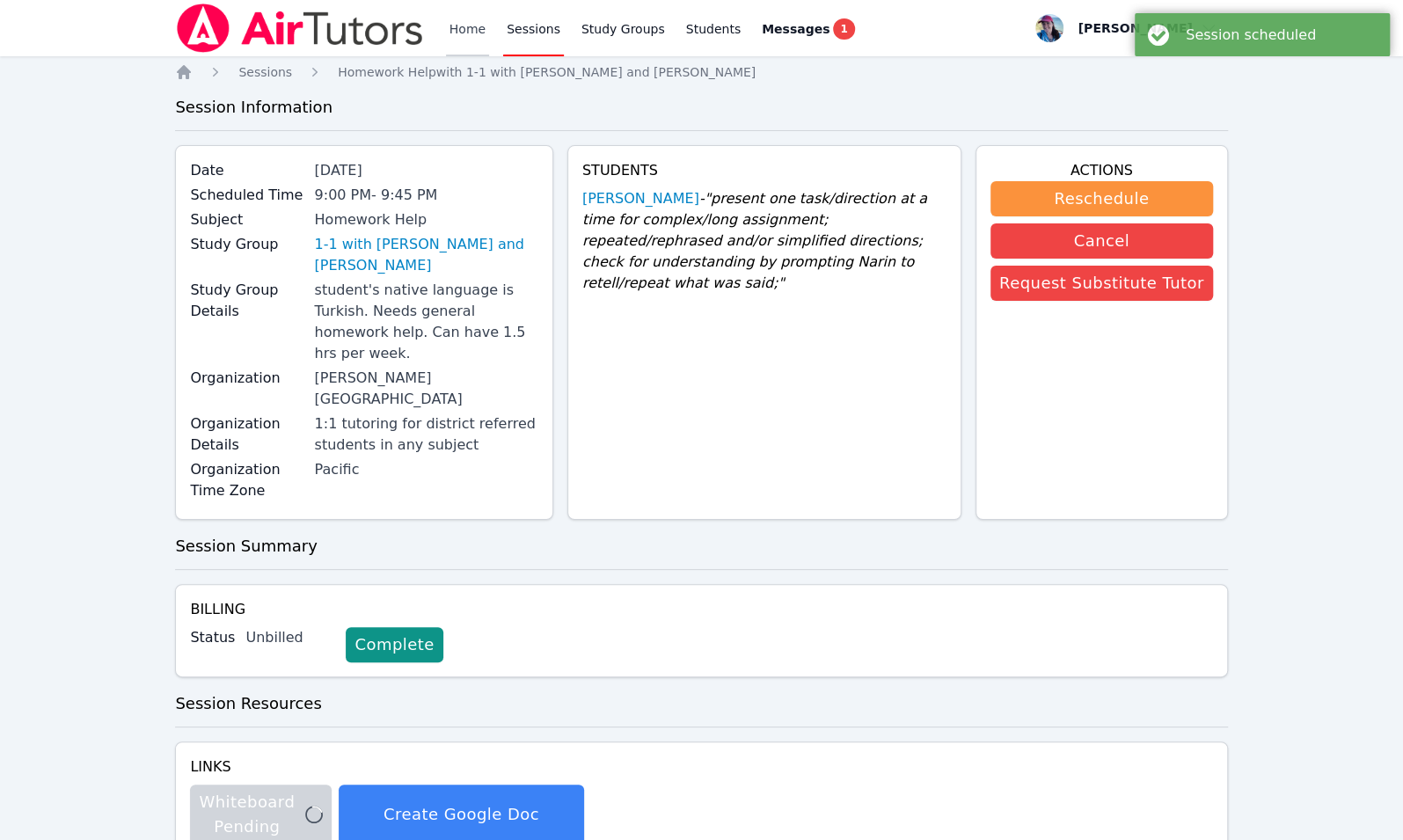
click at [463, 29] on link "Home" at bounding box center [467, 28] width 43 height 56
